Goal: Transaction & Acquisition: Download file/media

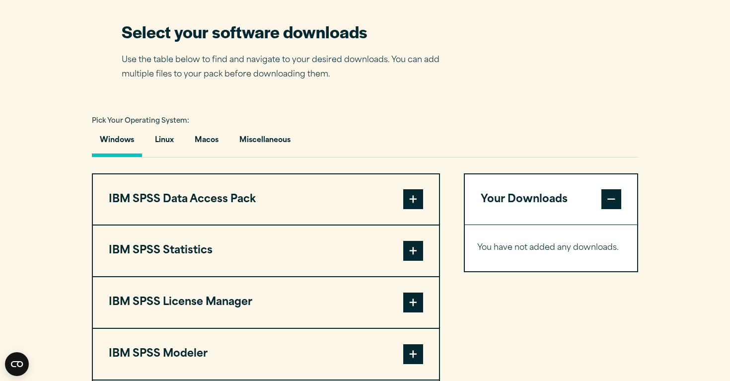
scroll to position [620, 0]
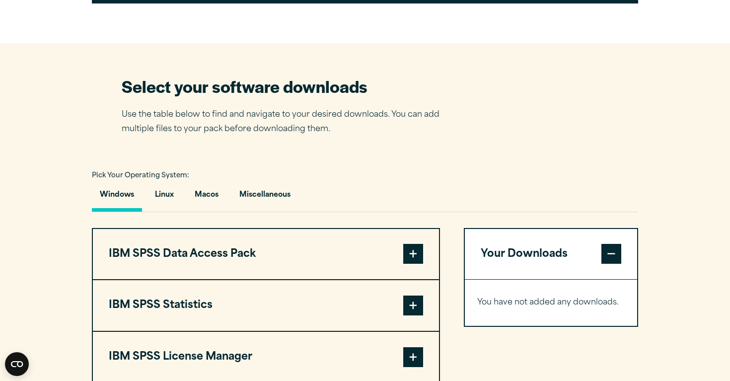
scroll to position [587, 0]
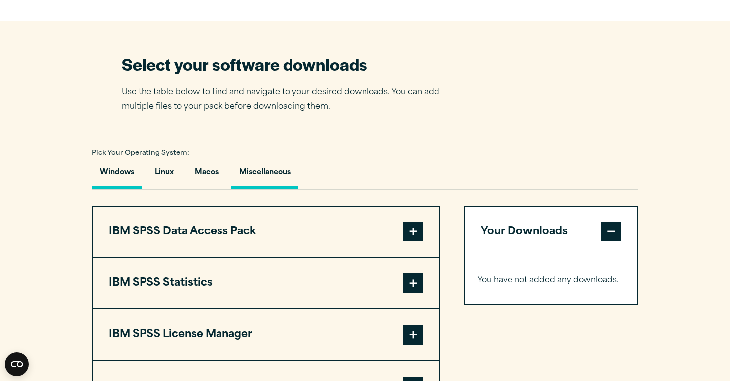
click at [266, 187] on button "Miscellaneous" at bounding box center [265, 175] width 67 height 28
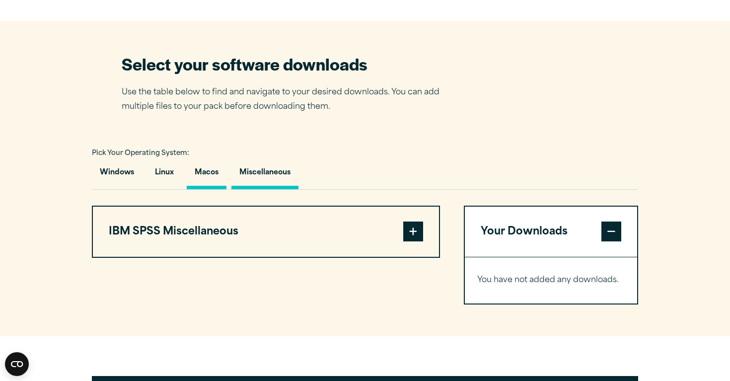
click at [221, 171] on button "Macos" at bounding box center [207, 175] width 40 height 28
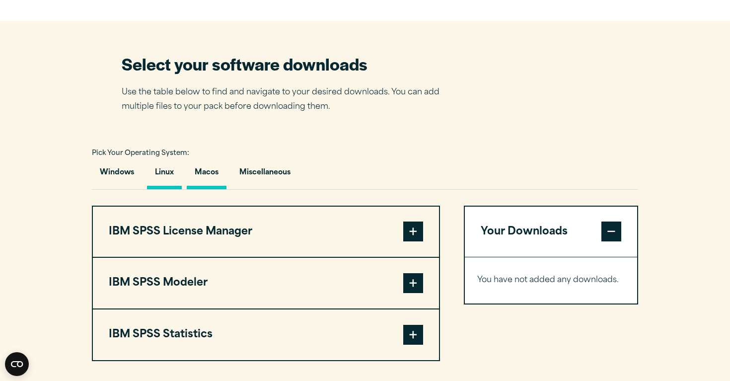
click at [162, 175] on button "Linux" at bounding box center [164, 175] width 35 height 28
click at [0, 0] on div "Close" at bounding box center [0, 0] width 0 height 0
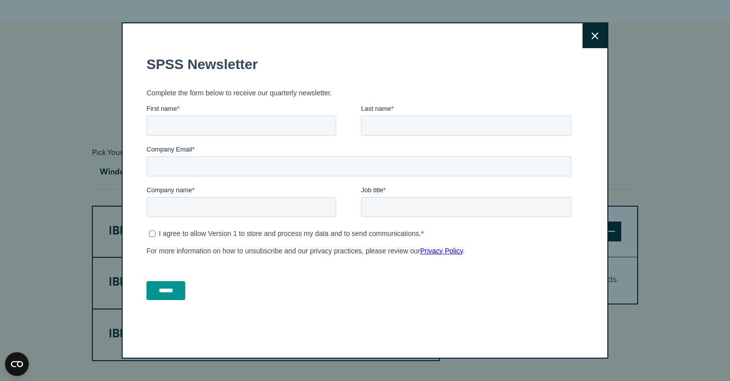
click at [589, 33] on button "Close" at bounding box center [595, 35] width 25 height 25
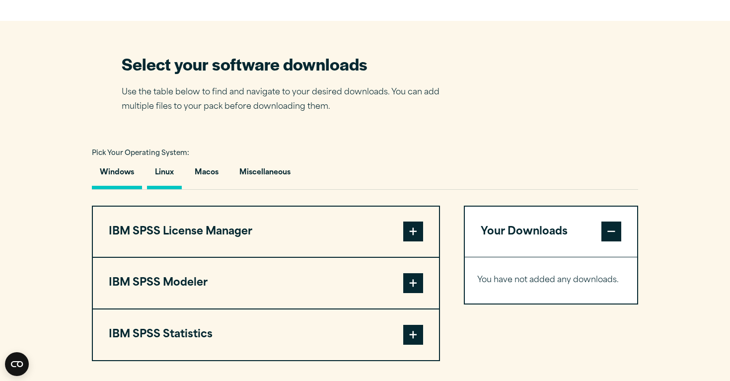
click at [121, 176] on button "Windows" at bounding box center [117, 175] width 50 height 28
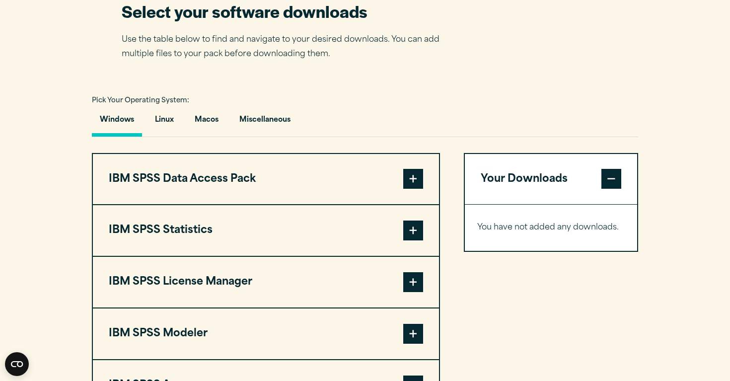
scroll to position [572, 0]
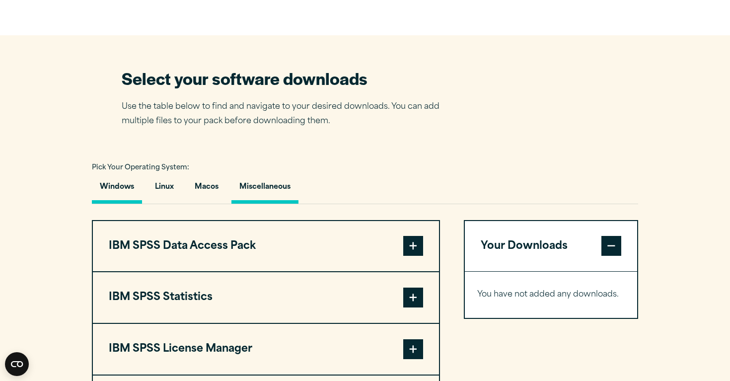
click at [288, 198] on button "Miscellaneous" at bounding box center [265, 189] width 67 height 28
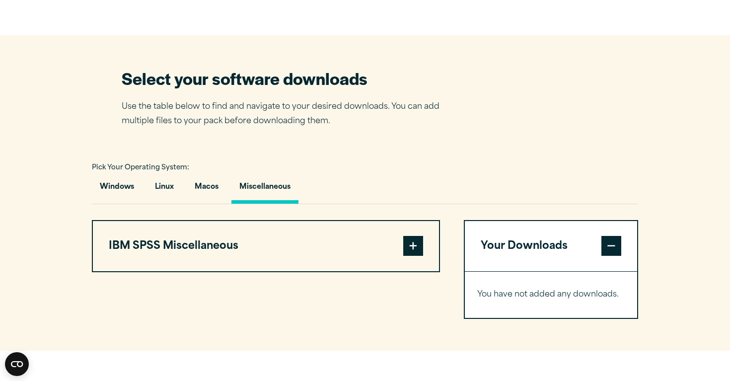
click at [417, 256] on span at bounding box center [413, 246] width 20 height 20
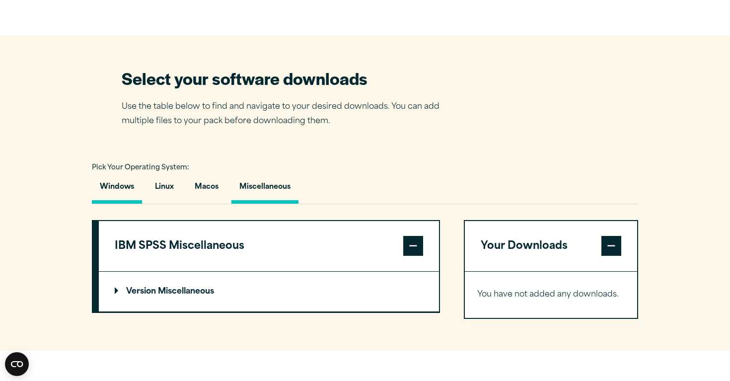
click at [121, 178] on button "Windows" at bounding box center [117, 189] width 50 height 28
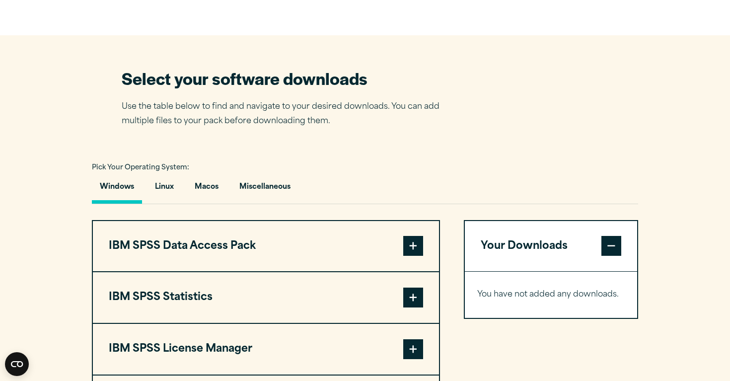
click at [417, 250] on span at bounding box center [413, 246] width 20 height 20
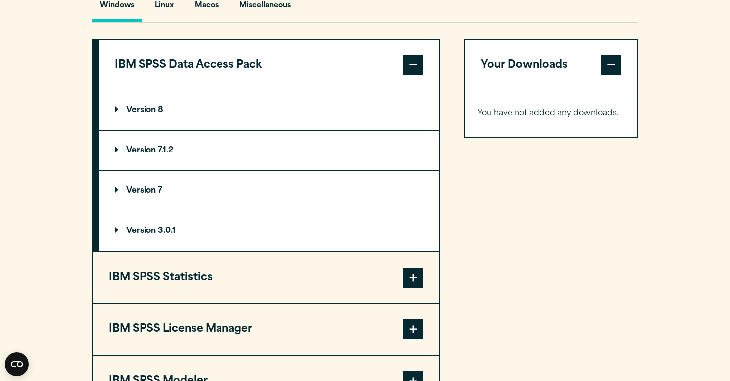
scroll to position [796, 0]
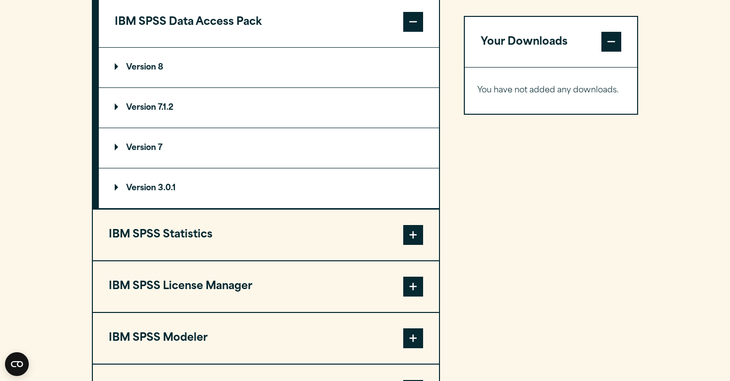
click at [414, 243] on span at bounding box center [413, 235] width 20 height 20
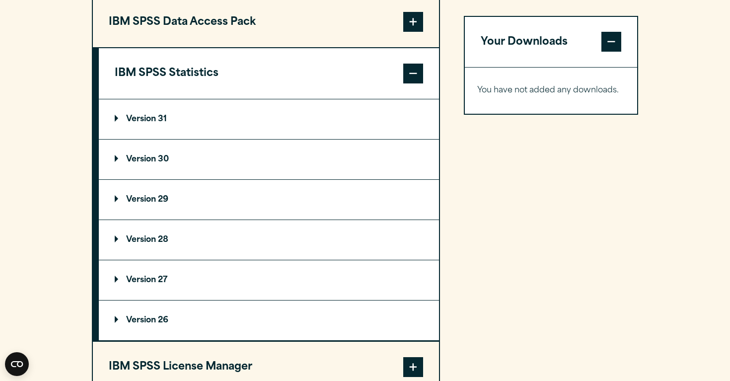
click at [189, 206] on summary "Version 29" at bounding box center [269, 200] width 340 height 40
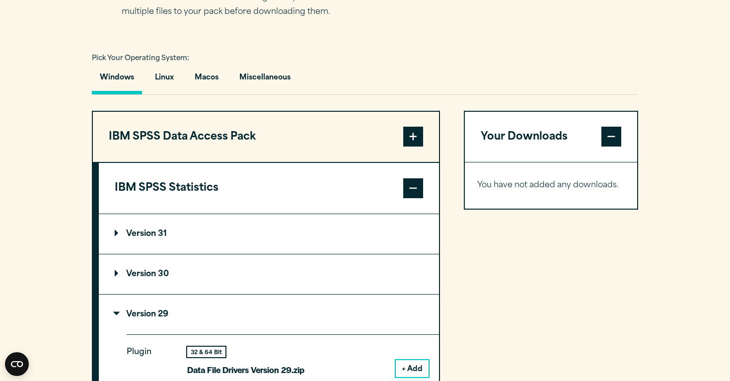
scroll to position [570, 0]
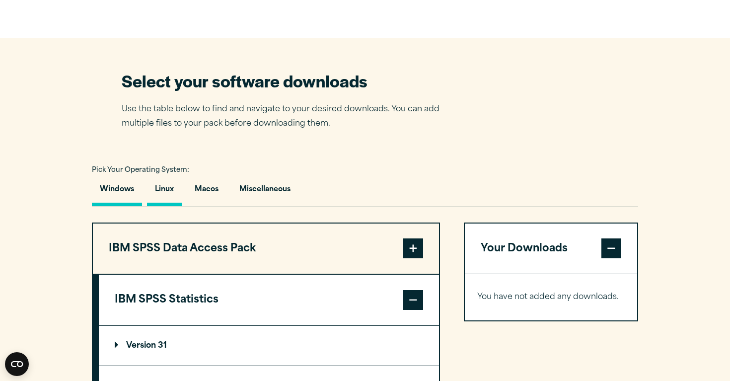
click at [166, 203] on button "Linux" at bounding box center [164, 192] width 35 height 28
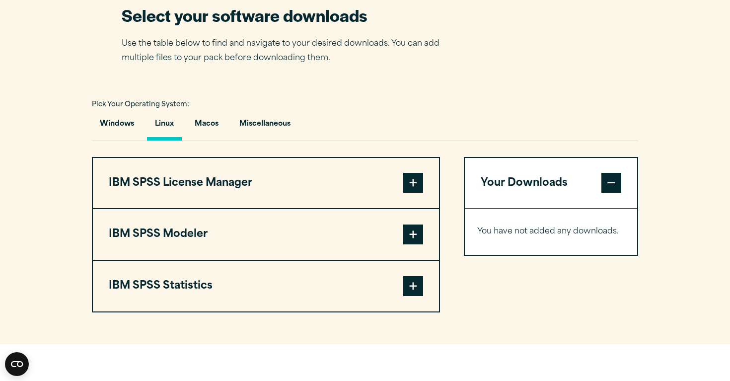
scroll to position [640, 0]
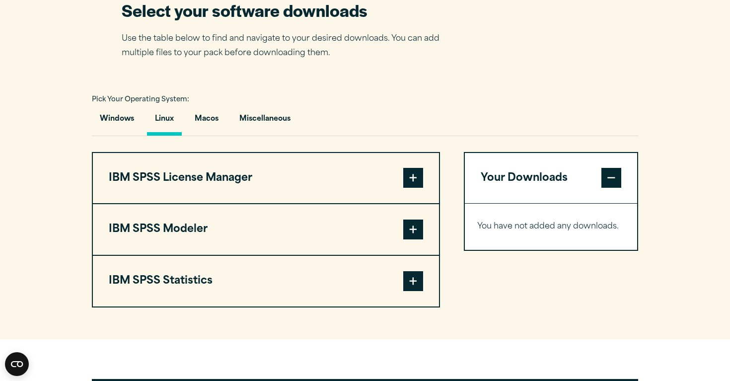
click at [224, 295] on button "IBM SPSS Statistics" at bounding box center [266, 281] width 346 height 51
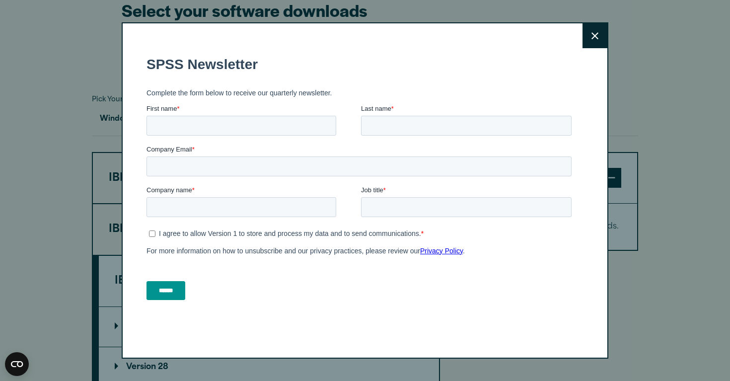
click at [602, 31] on button "Close" at bounding box center [595, 35] width 25 height 25
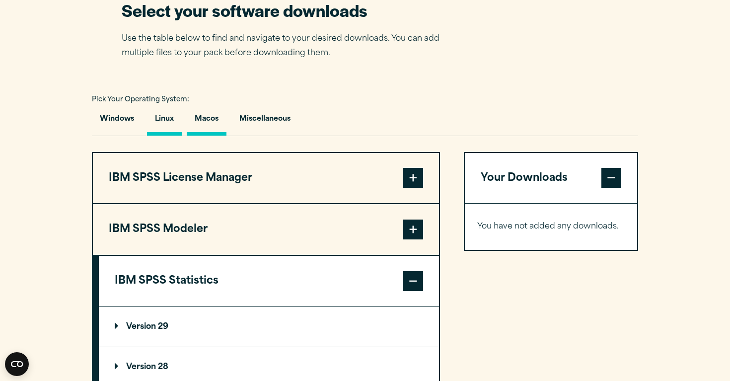
click at [202, 131] on button "Macos" at bounding box center [207, 121] width 40 height 28
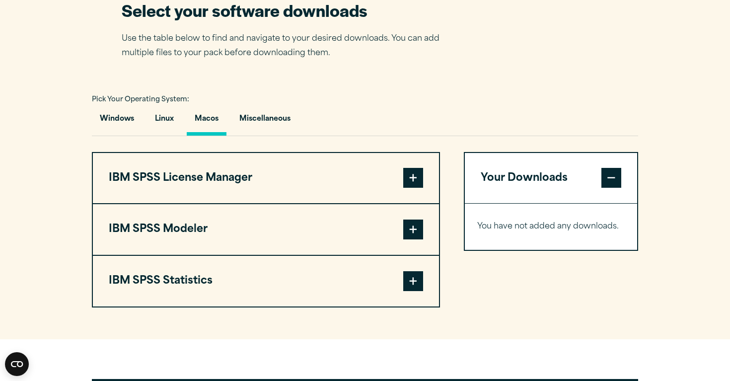
click at [193, 286] on button "IBM SPSS Statistics" at bounding box center [266, 281] width 346 height 51
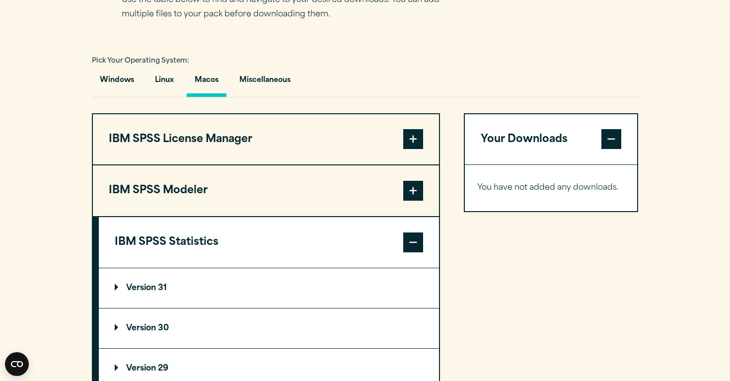
scroll to position [676, 0]
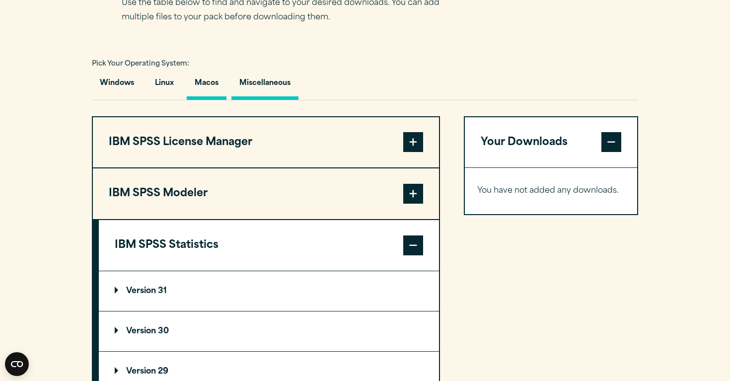
click at [265, 89] on button "Miscellaneous" at bounding box center [265, 86] width 67 height 28
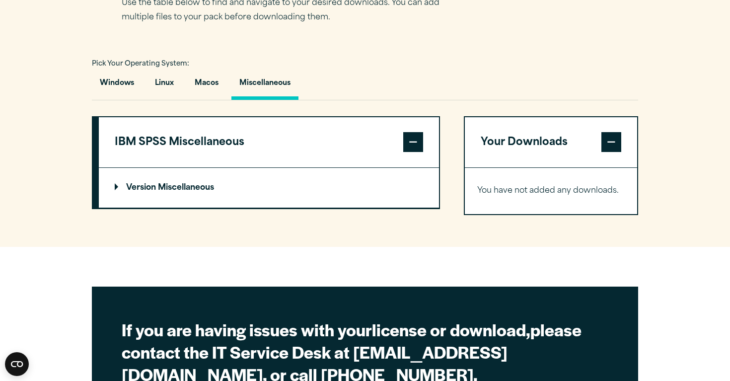
click at [233, 206] on summary "Version Miscellaneous" at bounding box center [269, 188] width 340 height 40
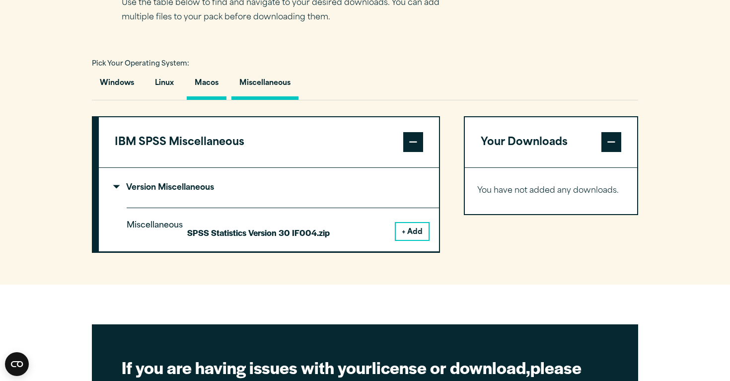
click at [213, 87] on button "Macos" at bounding box center [207, 86] width 40 height 28
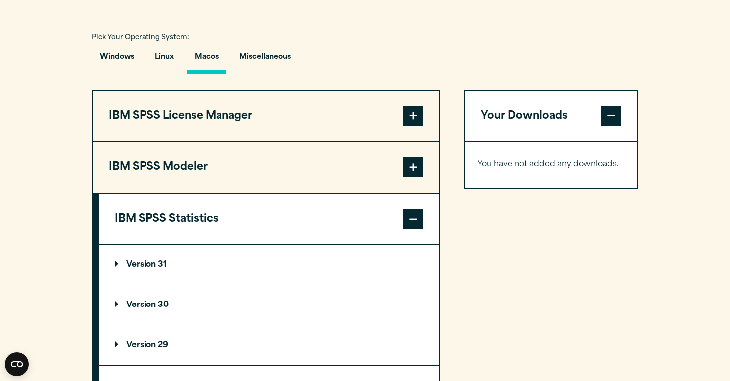
scroll to position [693, 0]
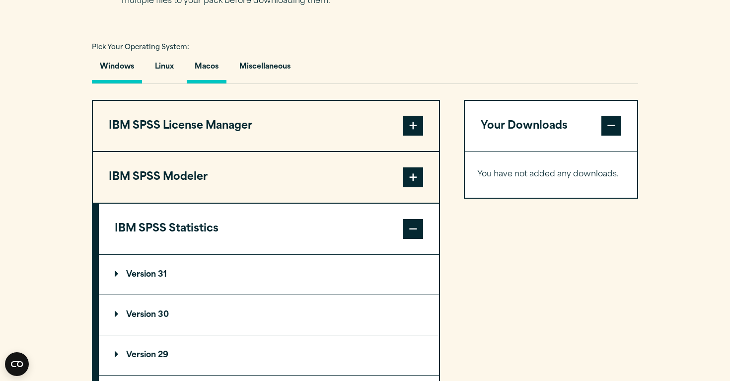
click at [122, 76] on button "Windows" at bounding box center [117, 69] width 50 height 28
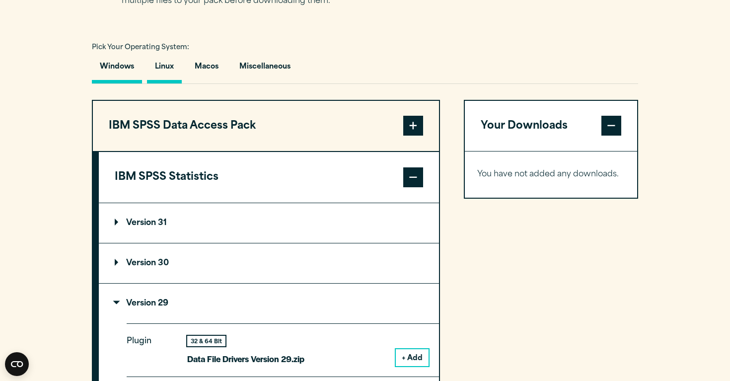
click at [163, 78] on button "Linux" at bounding box center [164, 69] width 35 height 28
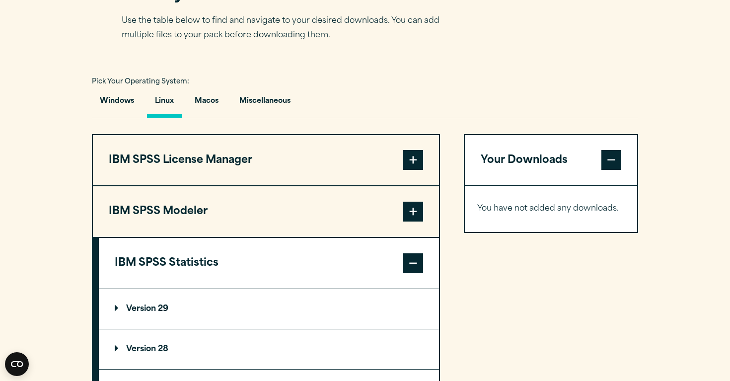
scroll to position [588, 0]
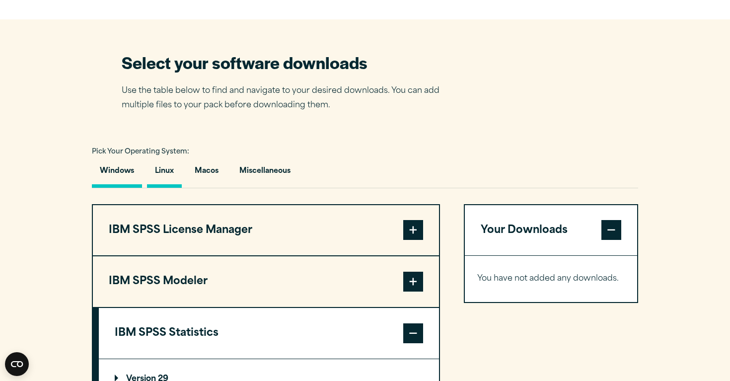
click at [121, 187] on button "Windows" at bounding box center [117, 173] width 50 height 28
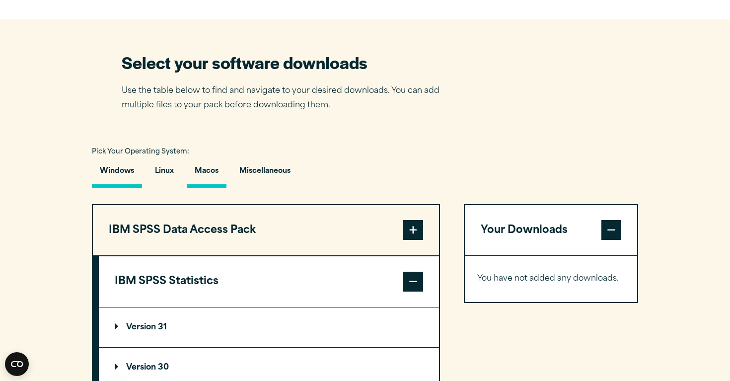
click at [203, 174] on button "Macos" at bounding box center [207, 173] width 40 height 28
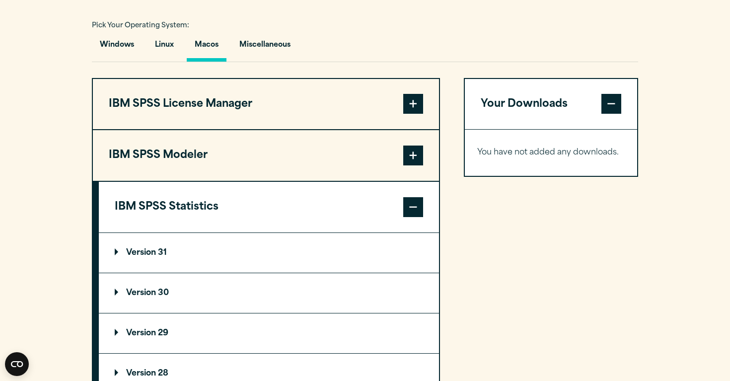
scroll to position [851, 0]
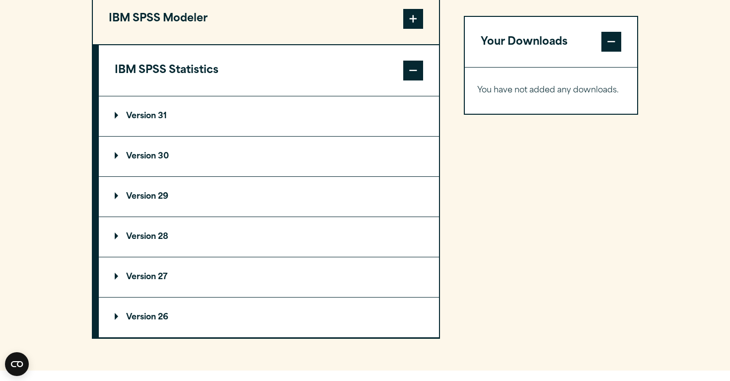
click at [220, 199] on summary "Version 29" at bounding box center [269, 197] width 340 height 40
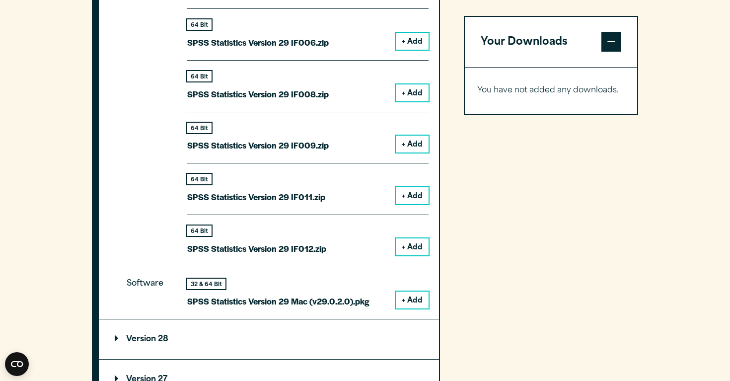
scroll to position [1270, 0]
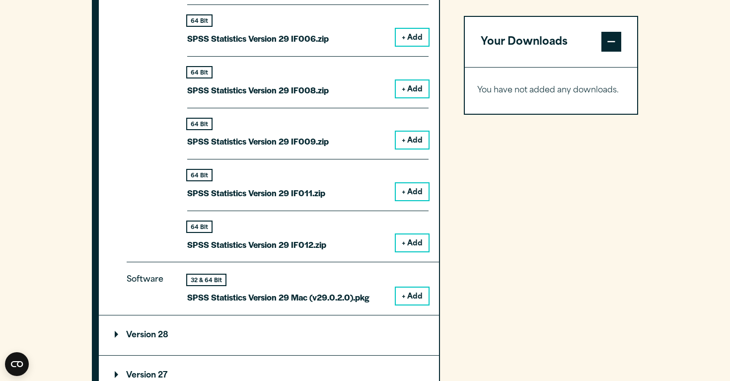
click at [412, 302] on button "+ Add" at bounding box center [412, 296] width 33 height 17
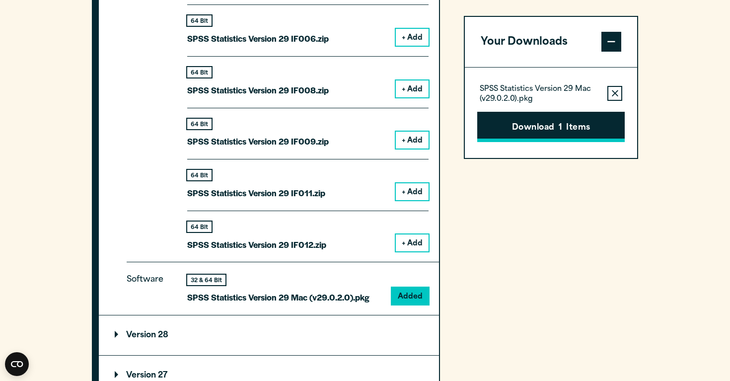
click at [545, 127] on button "Download 1 Items" at bounding box center [551, 127] width 148 height 31
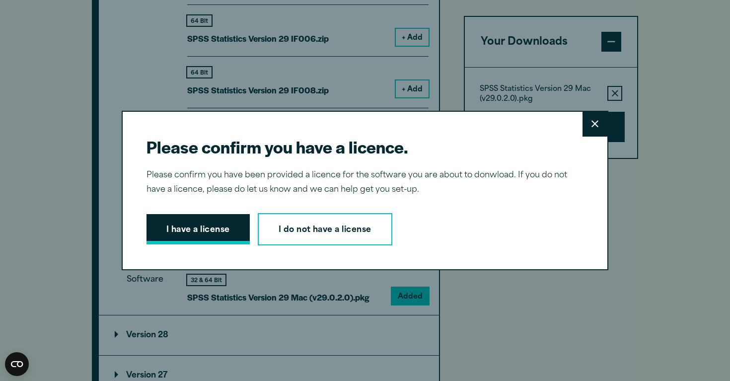
click at [187, 229] on button "I have a license" at bounding box center [198, 229] width 103 height 31
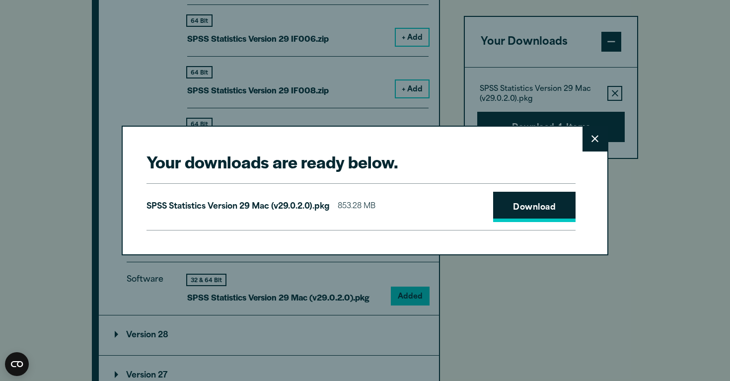
click at [541, 208] on link "Download" at bounding box center [534, 207] width 82 height 31
